Goal: Transaction & Acquisition: Purchase product/service

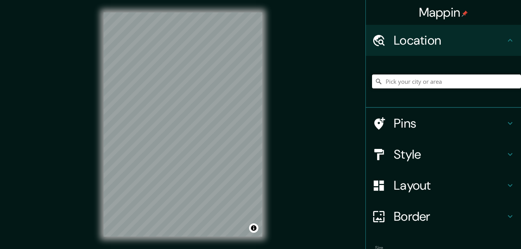
click at [424, 80] on input "Pick your city or area" at bounding box center [446, 81] width 149 height 14
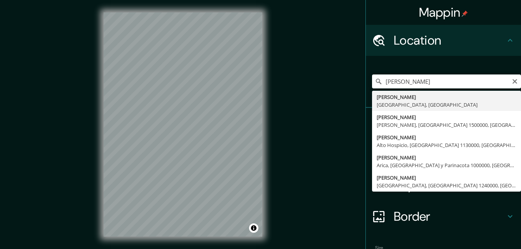
type input "[PERSON_NAME], [GEOGRAPHIC_DATA], [GEOGRAPHIC_DATA]"
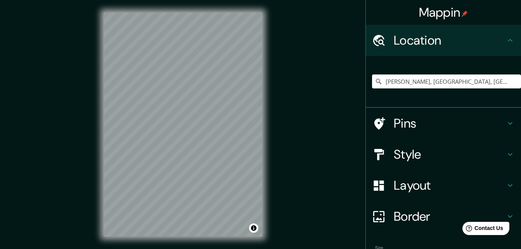
click at [431, 159] on h4 "Style" at bounding box center [450, 155] width 112 height 16
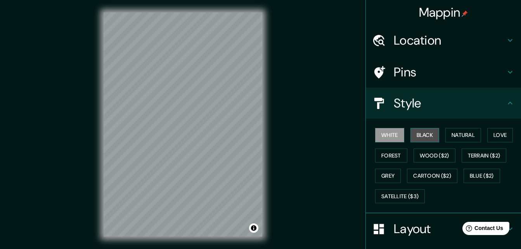
click at [422, 134] on button "Black" at bounding box center [424, 135] width 29 height 14
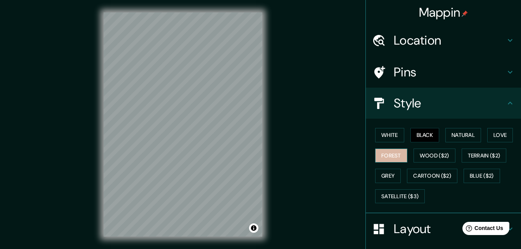
click at [375, 155] on button "Forest" at bounding box center [391, 156] width 32 height 14
click at [457, 132] on button "Natural" at bounding box center [463, 135] width 36 height 14
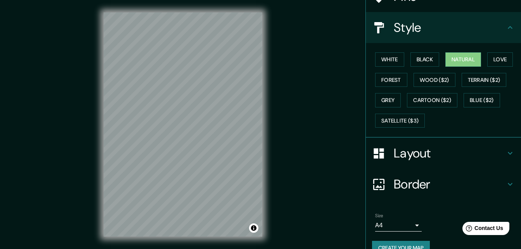
scroll to position [78, 0]
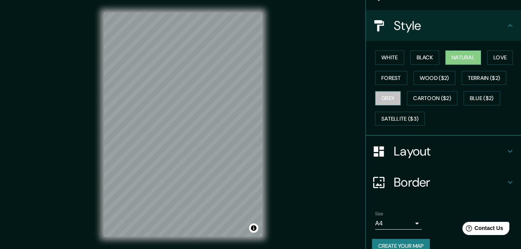
click at [386, 95] on button "Grey" at bounding box center [388, 98] width 26 height 14
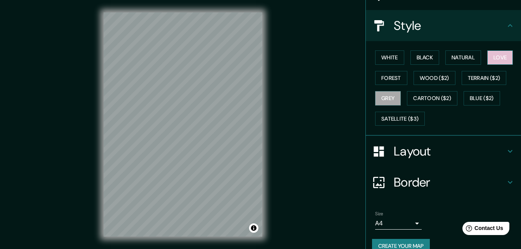
click at [500, 62] on button "Love" at bounding box center [500, 57] width 26 height 14
click at [467, 59] on button "Natural" at bounding box center [463, 57] width 36 height 14
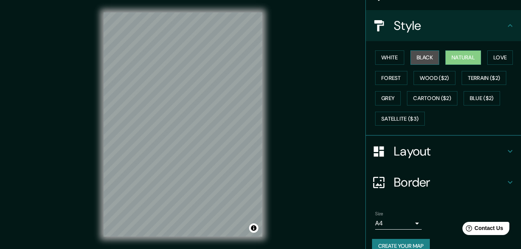
click at [430, 55] on button "Black" at bounding box center [424, 57] width 29 height 14
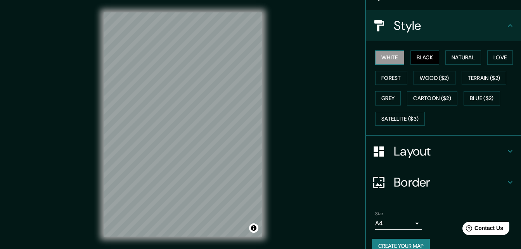
click at [379, 59] on button "White" at bounding box center [389, 57] width 29 height 14
click at [416, 54] on button "Black" at bounding box center [424, 57] width 29 height 14
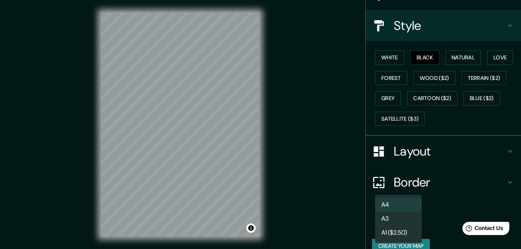
click at [405, 223] on body "Mappin Location [GEOGRAPHIC_DATA], [GEOGRAPHIC_DATA], [GEOGRAPHIC_DATA] Pins St…" at bounding box center [260, 124] width 521 height 249
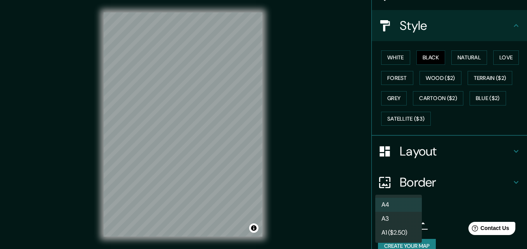
click at [407, 221] on li "A3" at bounding box center [398, 219] width 47 height 14
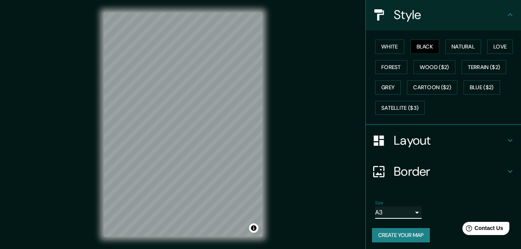
scroll to position [91, 0]
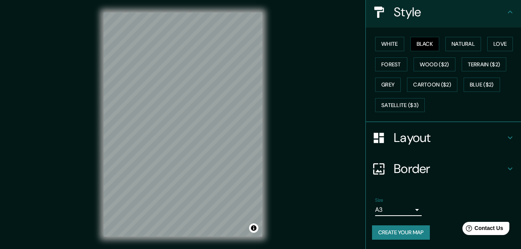
click at [398, 234] on button "Create your map" at bounding box center [401, 232] width 58 height 14
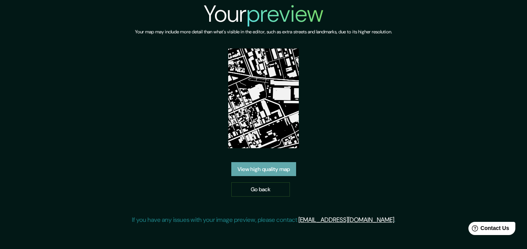
click at [293, 167] on link "View high quality map" at bounding box center [263, 169] width 65 height 14
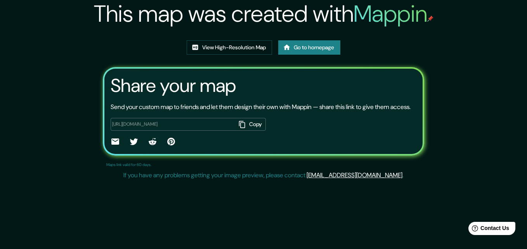
click at [298, 48] on link "Go to homepage" at bounding box center [309, 47] width 62 height 14
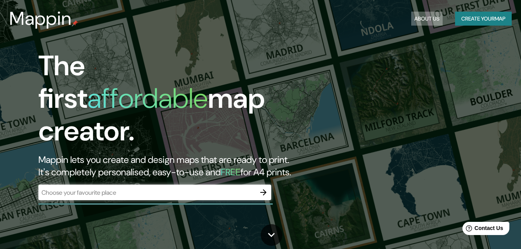
click at [420, 19] on button "About Us" at bounding box center [426, 19] width 31 height 14
